Goal: Task Accomplishment & Management: Manage account settings

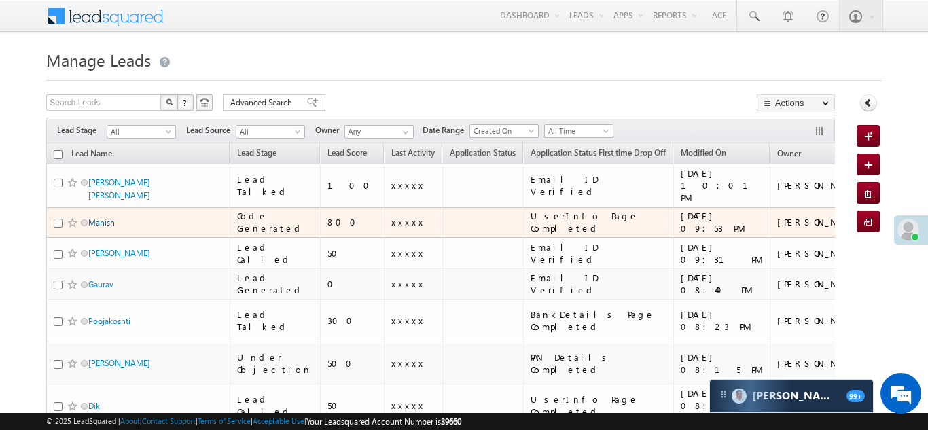
click at [103, 217] on link "Manish" at bounding box center [101, 222] width 26 height 10
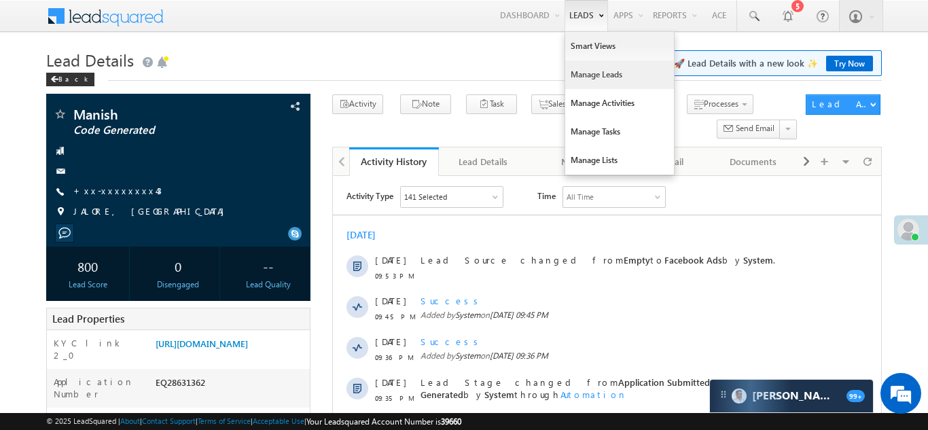
click at [582, 77] on link "Manage Leads" at bounding box center [619, 74] width 109 height 29
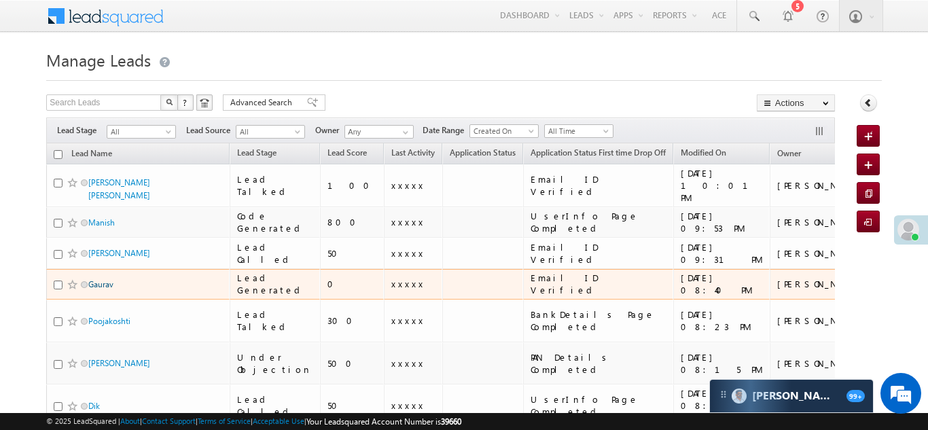
click at [104, 279] on link "Gaurav" at bounding box center [100, 284] width 25 height 10
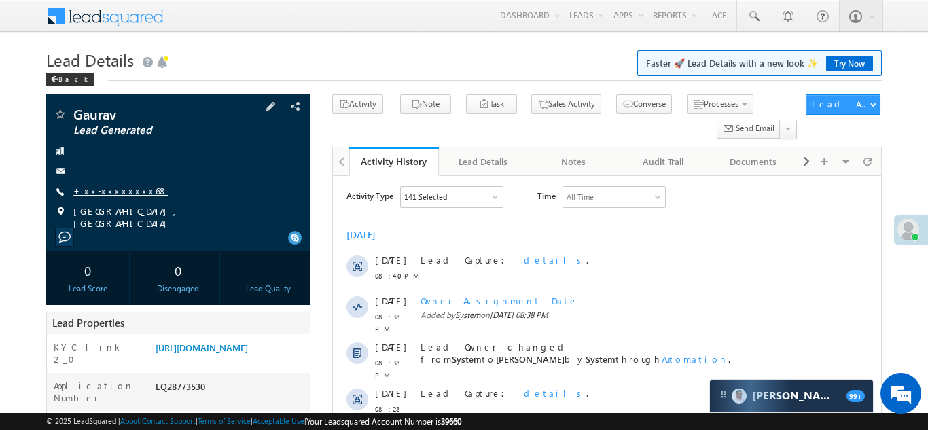
click at [103, 187] on link "+xx-xxxxxxxx68" at bounding box center [120, 191] width 94 height 12
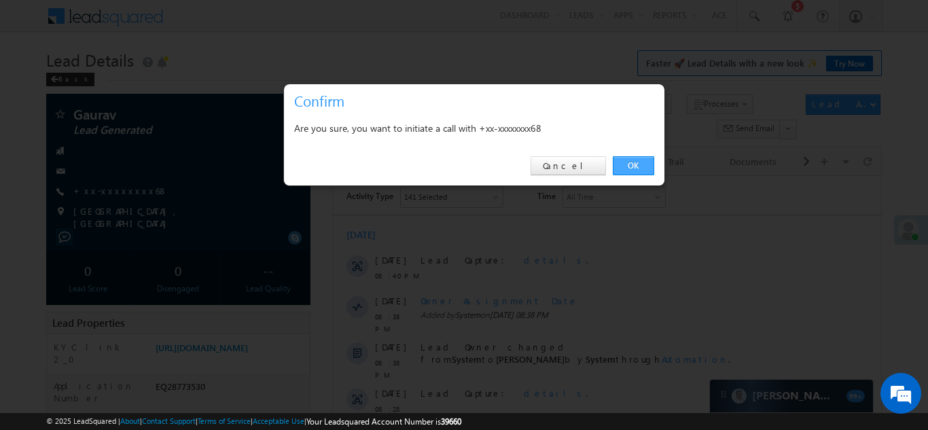
click at [633, 166] on link "OK" at bounding box center [633, 165] width 41 height 19
